Goal: Task Accomplishment & Management: Use online tool/utility

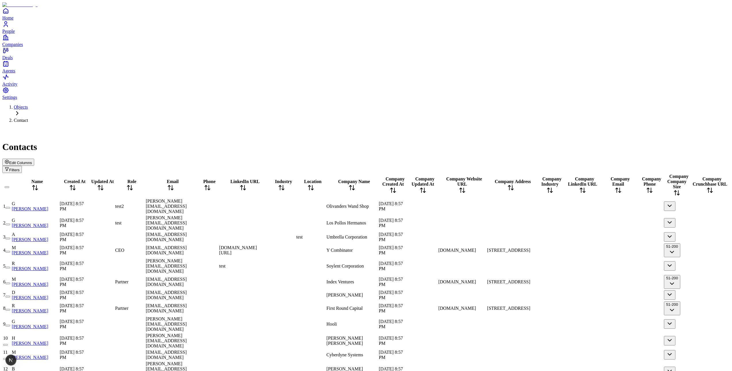
scroll to position [0, 49]
click at [32, 161] on span "Edit Columns" at bounding box center [20, 163] width 23 height 4
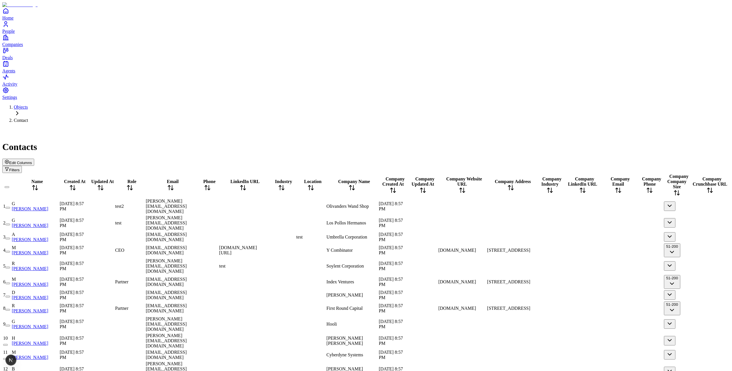
scroll to position [0, 473]
click at [312, 159] on div "Edit Columns Filters" at bounding box center [365, 166] width 727 height 14
